Goal: Task Accomplishment & Management: Manage account settings

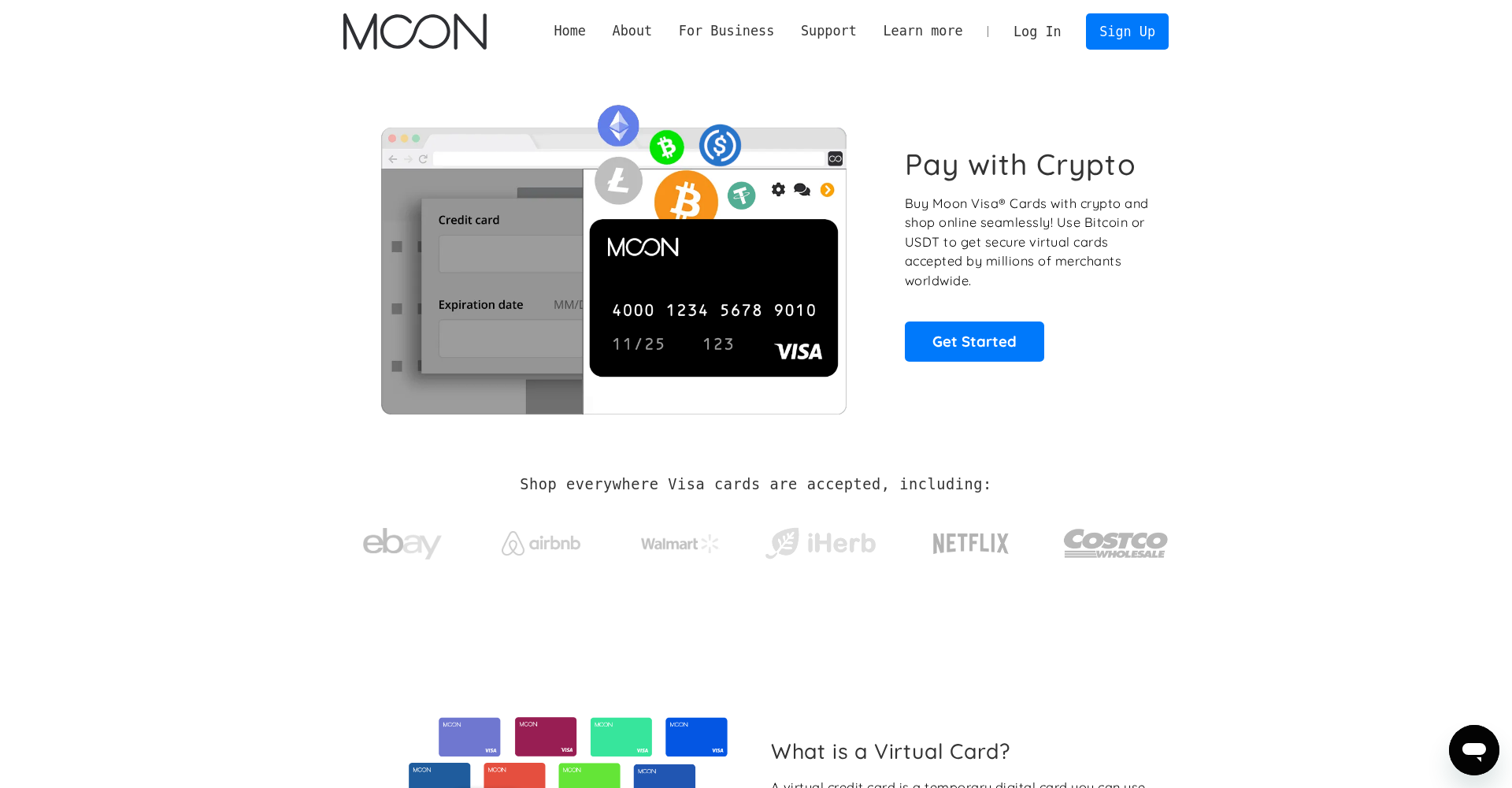
click at [1038, 29] on link "Log In" at bounding box center [1038, 31] width 74 height 34
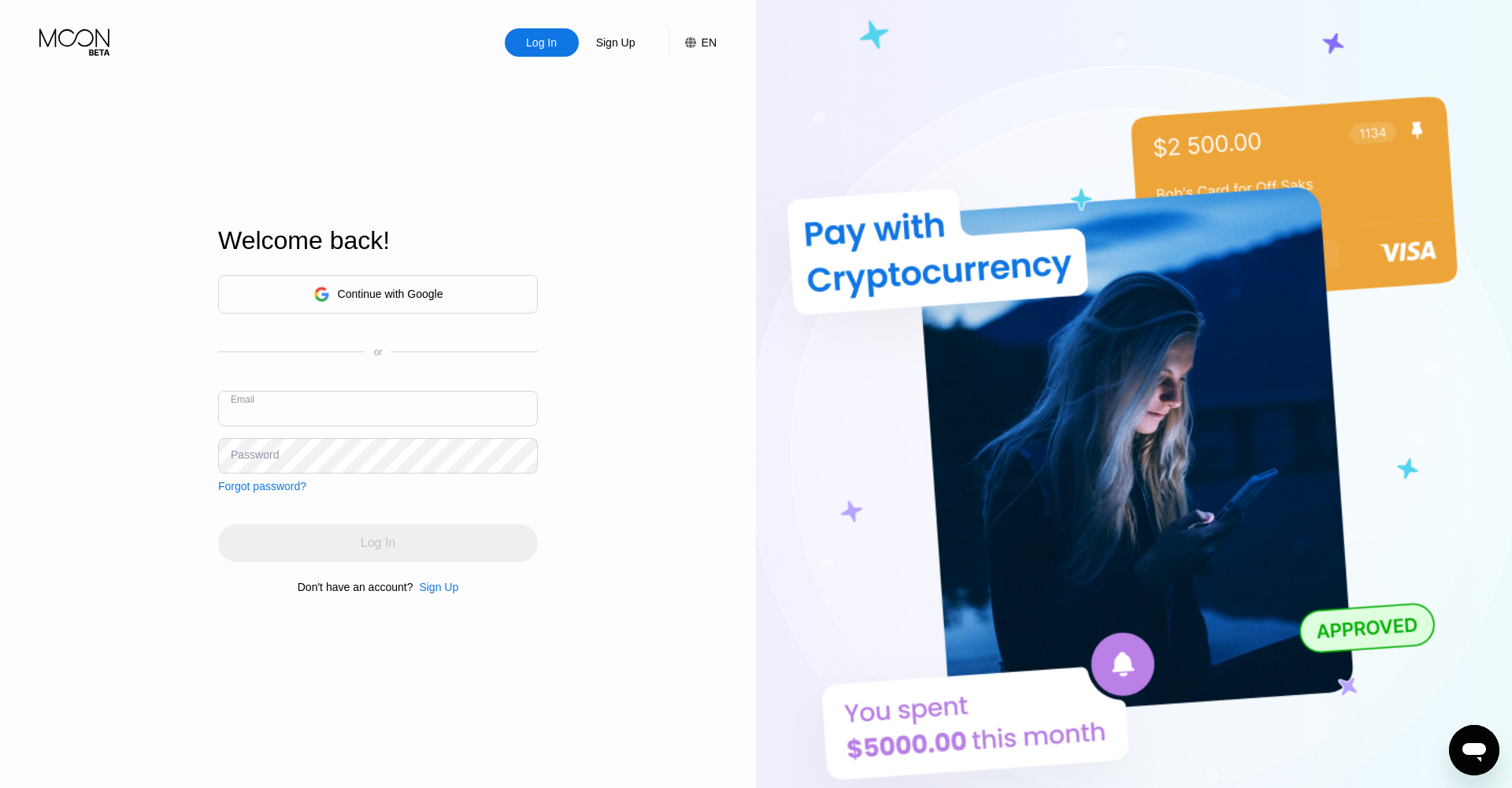
type input "oscarobeng@icloud.com"
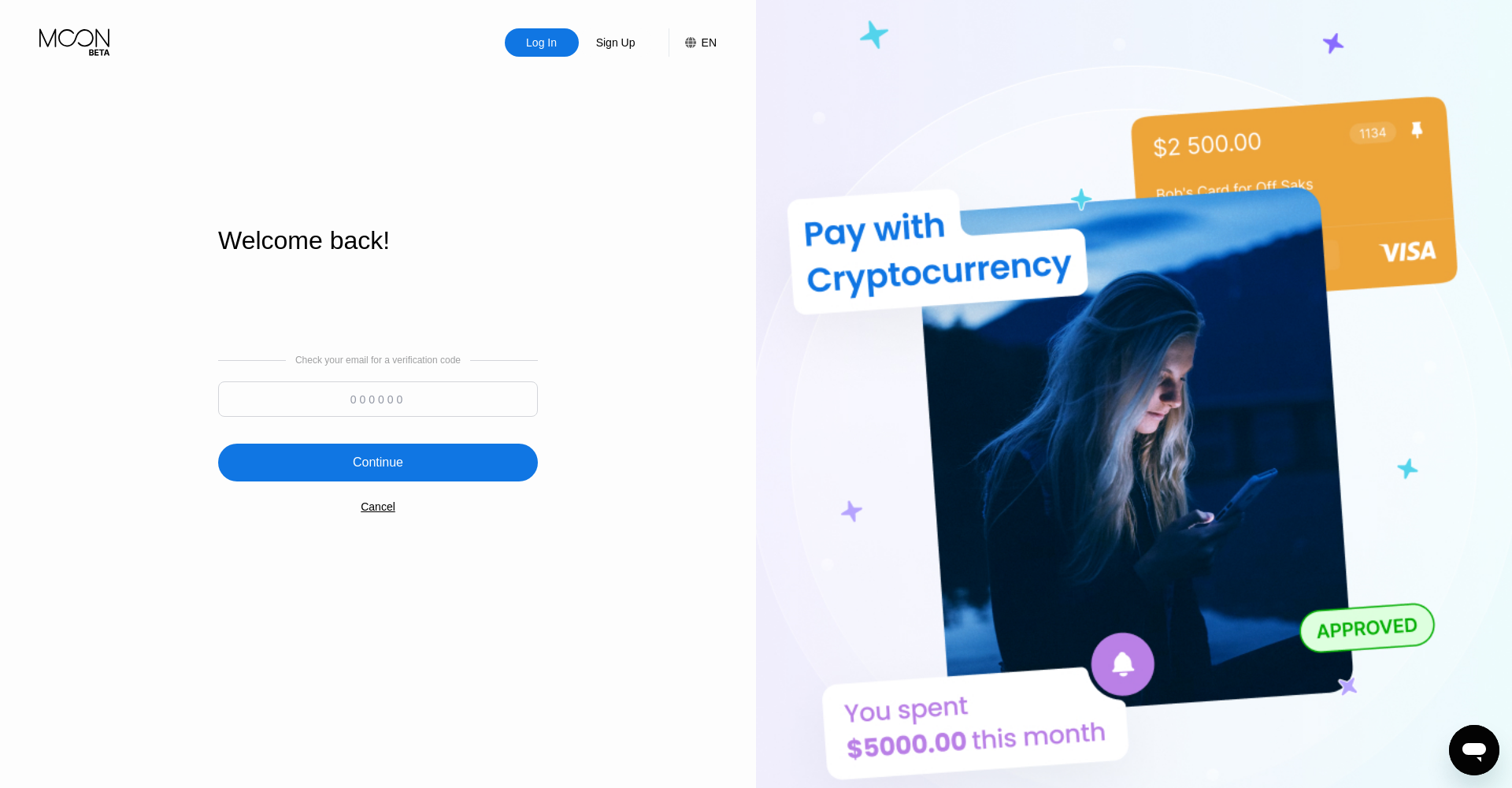
click at [302, 393] on input at bounding box center [378, 398] width 319 height 35
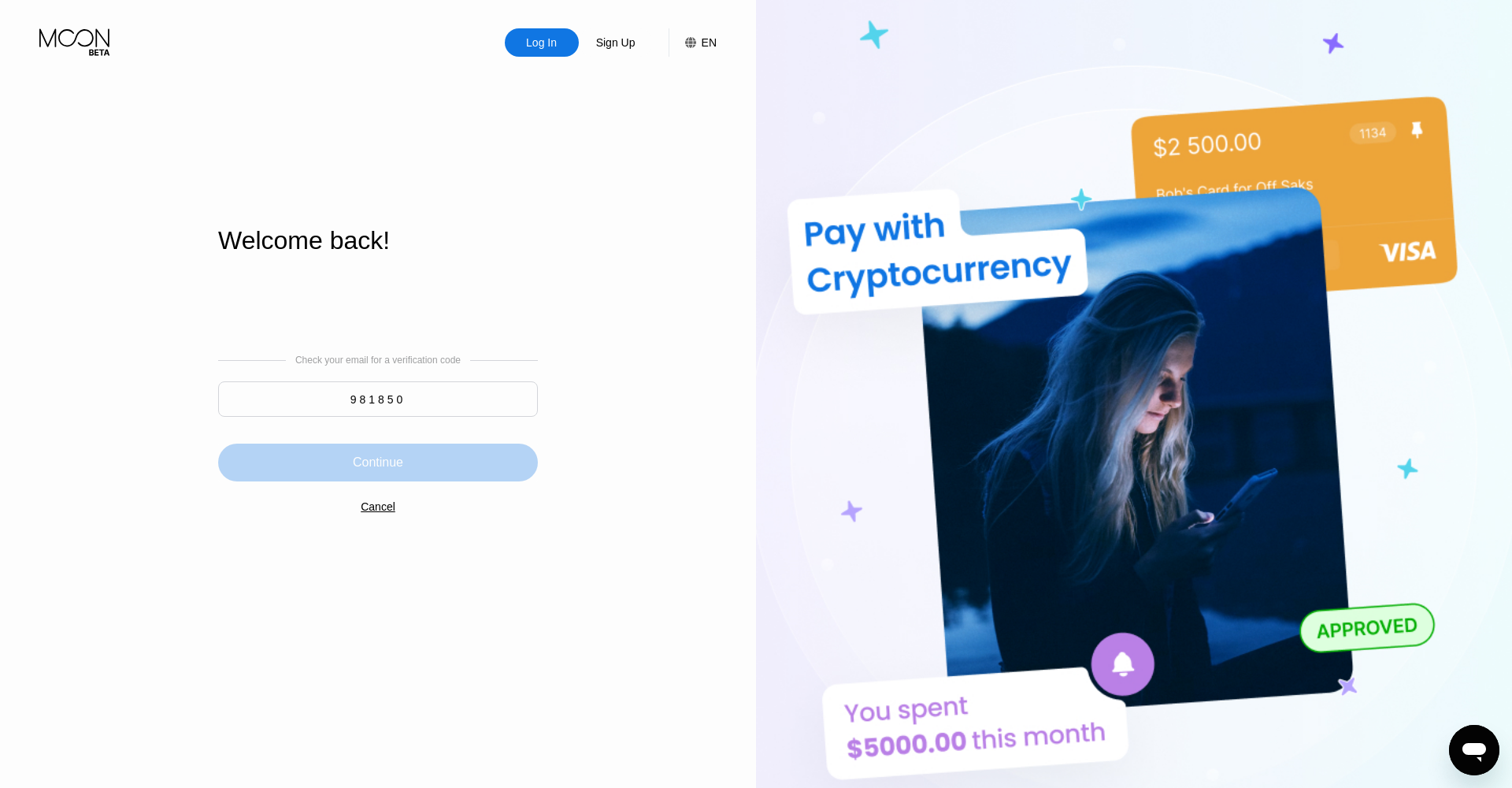
click at [297, 463] on div "Continue" at bounding box center [378, 463] width 319 height 38
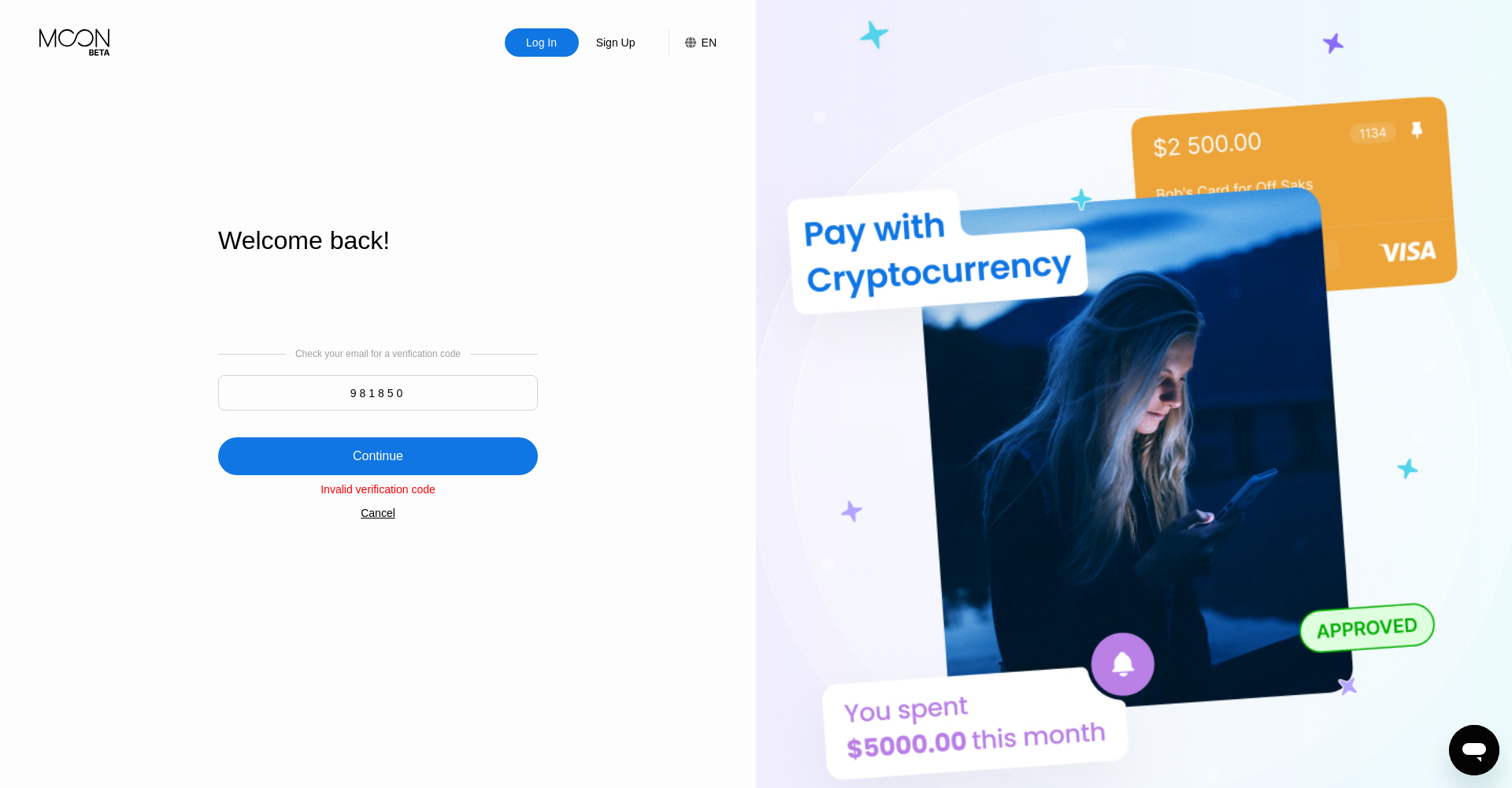
drag, startPoint x: 418, startPoint y: 387, endPoint x: 322, endPoint y: 389, distance: 96.0
click at [322, 389] on input "981850" at bounding box center [378, 393] width 319 height 35
type input "270718"
click at [311, 461] on div "Continue" at bounding box center [378, 456] width 319 height 38
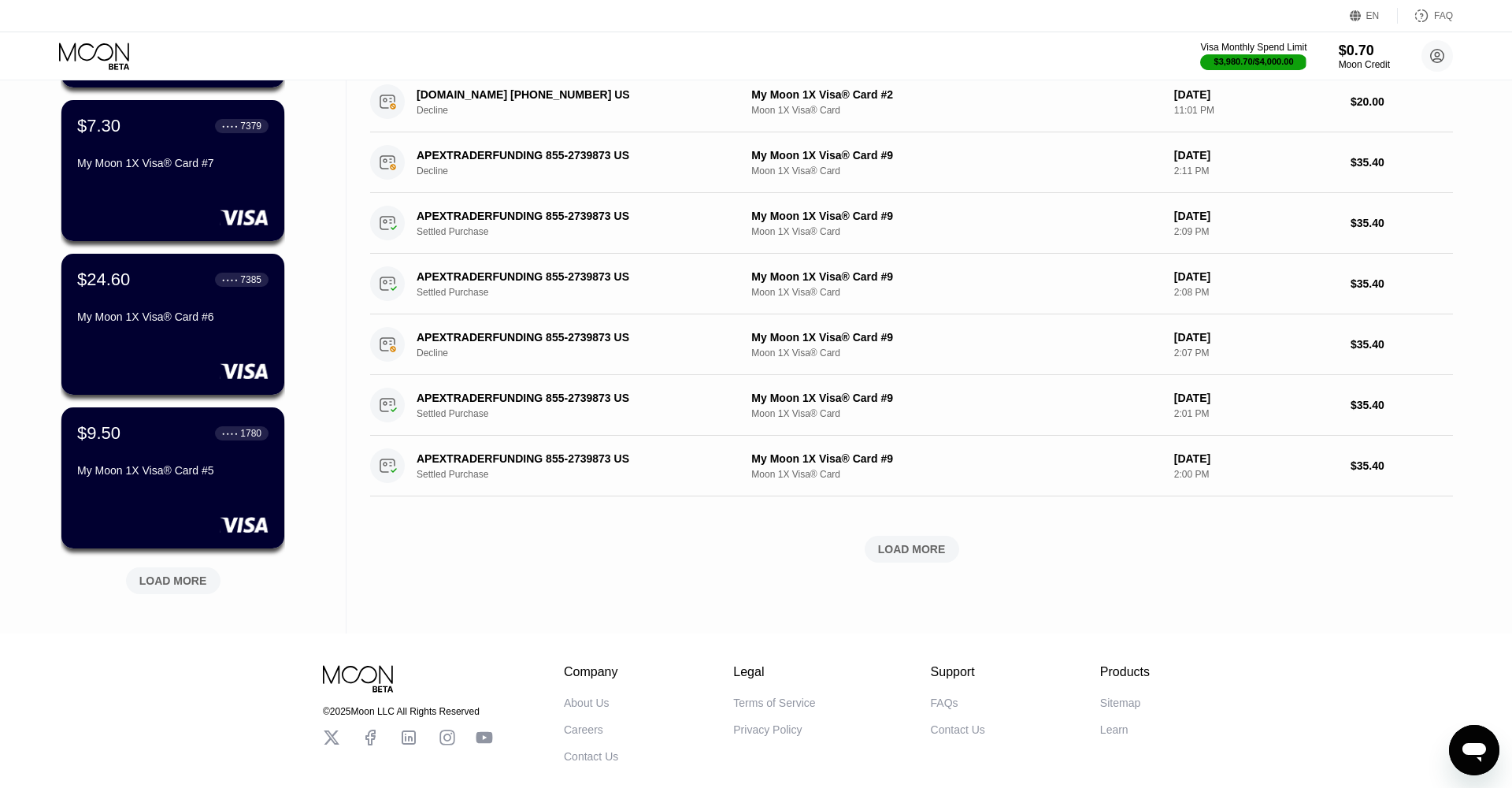
scroll to position [407, 0]
click at [178, 577] on div "LOAD MORE" at bounding box center [173, 580] width 67 height 14
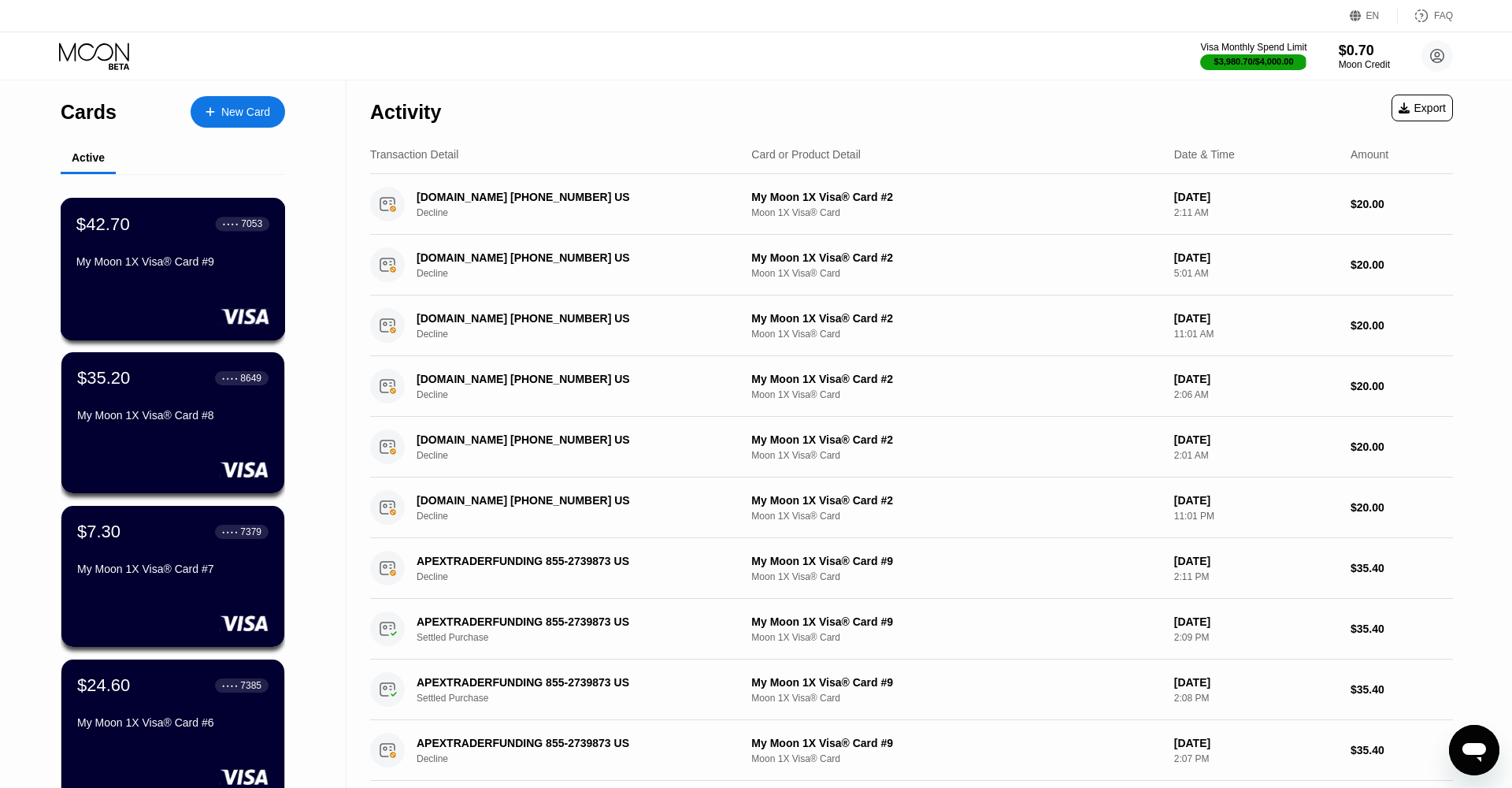
scroll to position [0, 0]
click at [186, 274] on div "My Moon 1X Visa® Card #9" at bounding box center [172, 265] width 193 height 19
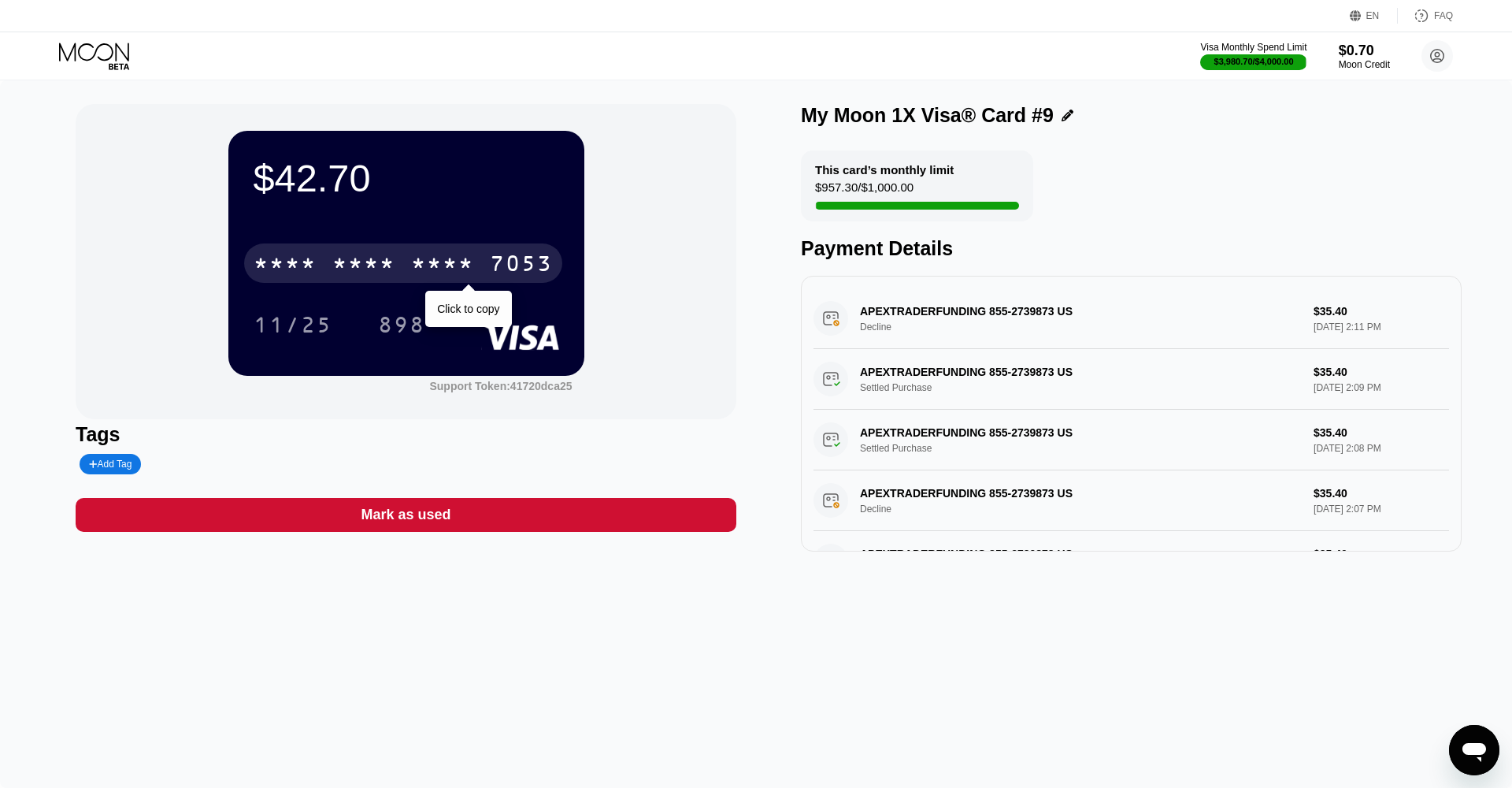
click at [514, 269] on div "7053" at bounding box center [522, 265] width 63 height 26
